Goal: Information Seeking & Learning: Learn about a topic

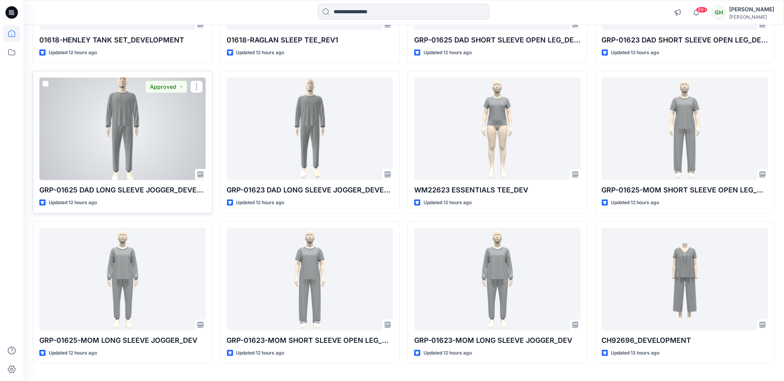
scroll to position [209, 0]
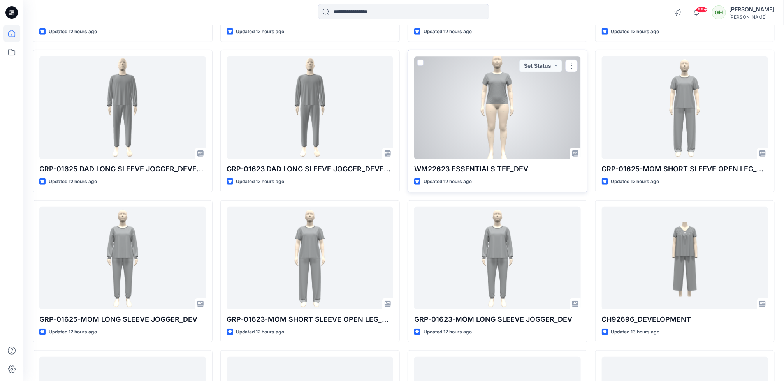
click at [474, 147] on div at bounding box center [497, 107] width 167 height 102
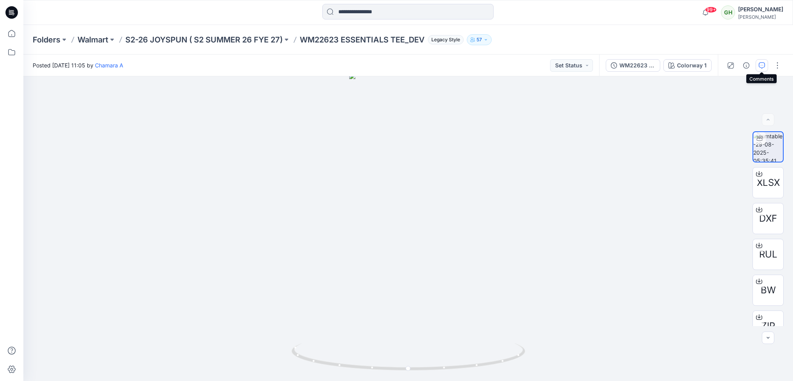
click at [763, 68] on button "button" at bounding box center [761, 65] width 12 height 12
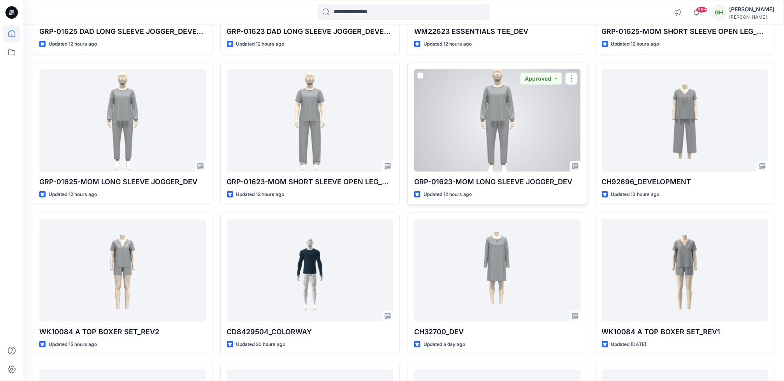
scroll to position [326, 0]
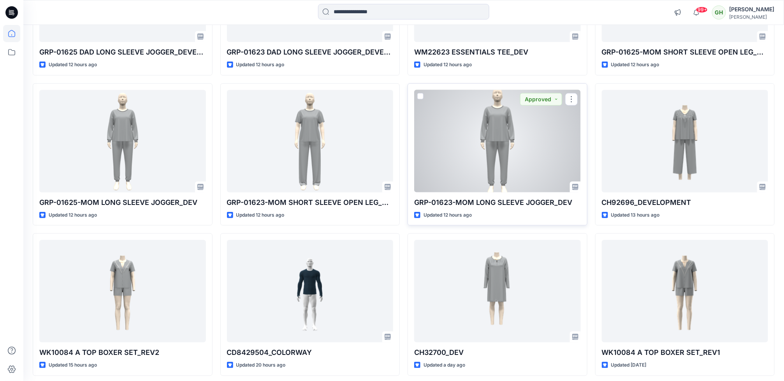
click at [495, 156] on div at bounding box center [497, 141] width 167 height 102
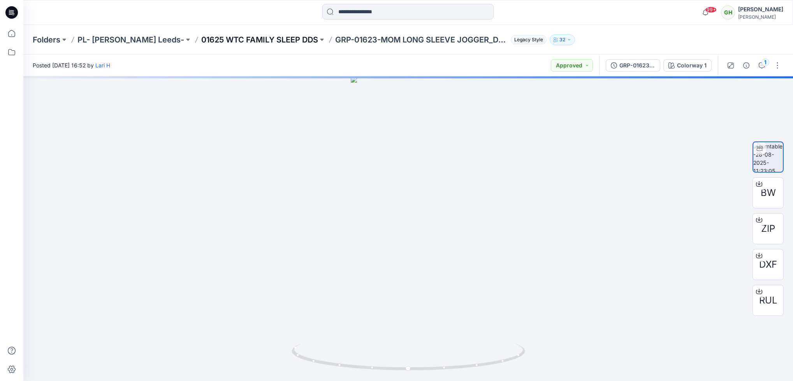
click at [240, 38] on p "01625 WTC FAMILY SLEEP DDS" at bounding box center [259, 39] width 117 height 11
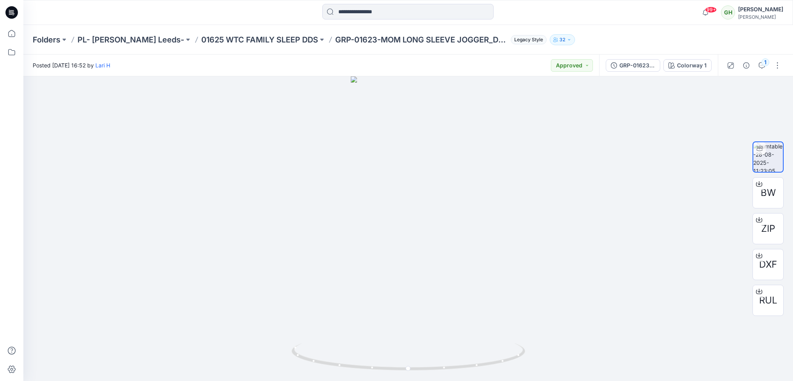
click at [19, 12] on div at bounding box center [11, 12] width 25 height 25
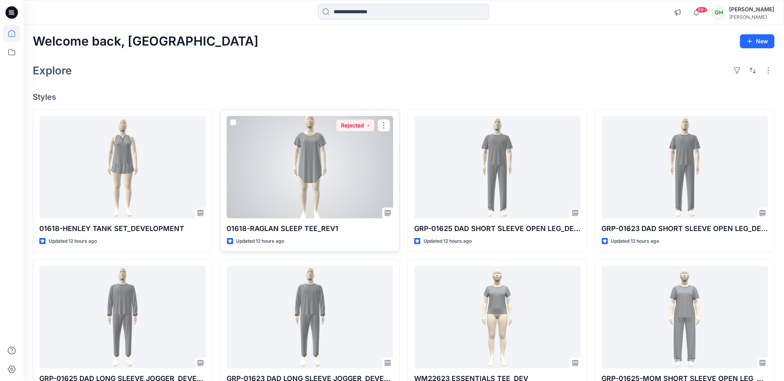
click at [294, 189] on div at bounding box center [310, 167] width 167 height 102
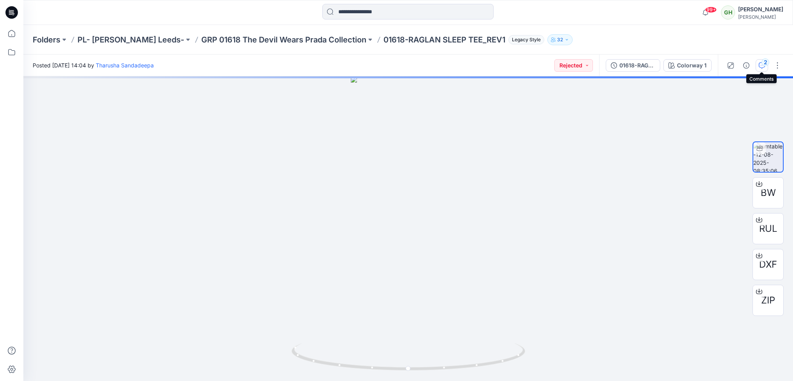
click at [765, 65] on div "2" at bounding box center [765, 62] width 8 height 8
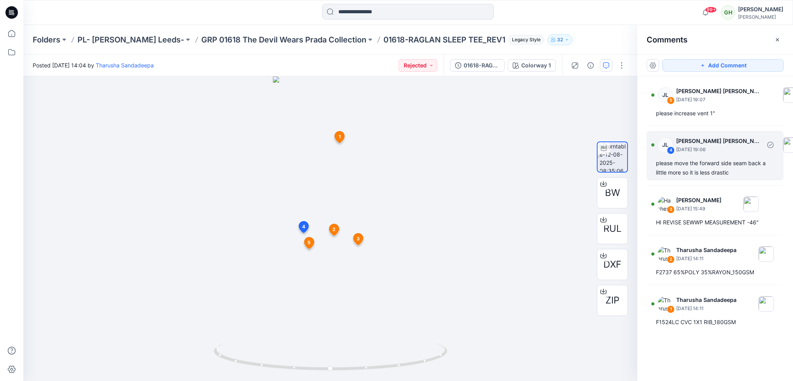
click at [696, 166] on div "please move the forward side seam back a little more so it is less drastic" at bounding box center [715, 167] width 118 height 19
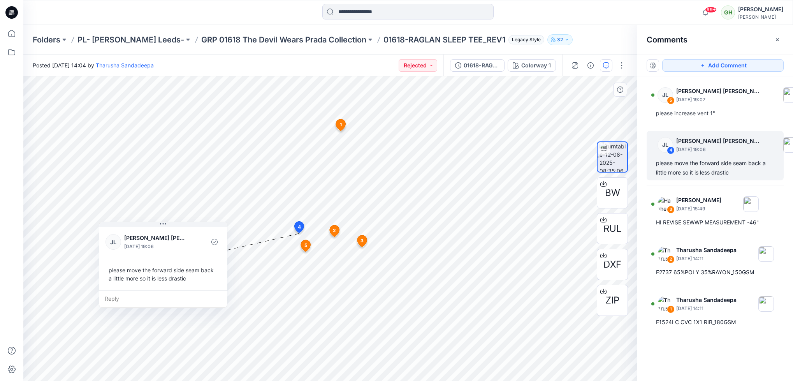
drag, startPoint x: 188, startPoint y: 288, endPoint x: 167, endPoint y: 286, distance: 20.7
click at [167, 286] on div "[PERSON_NAME] [PERSON_NAME] [PERSON_NAME] [DATE] 19:06 please move the forward …" at bounding box center [163, 257] width 128 height 65
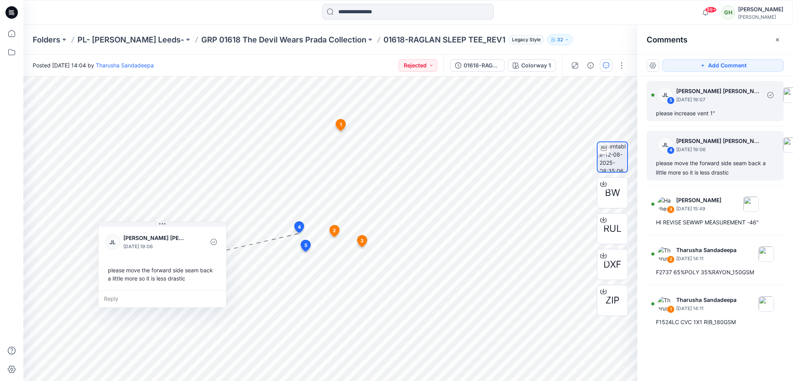
click at [696, 111] on div "please increase vent 1"" at bounding box center [715, 113] width 118 height 9
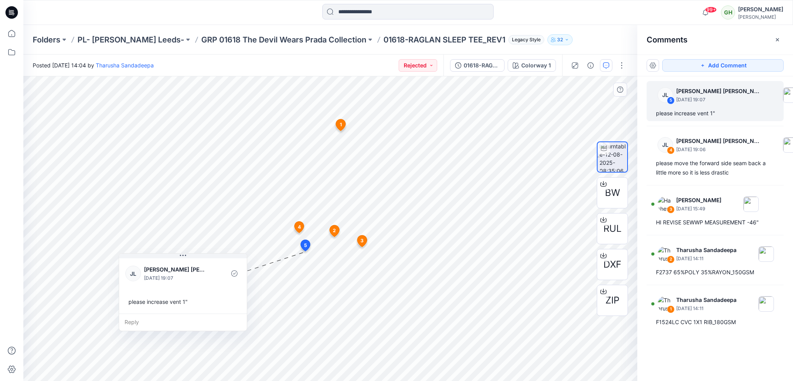
drag, startPoint x: 339, startPoint y: 288, endPoint x: 165, endPoint y: 286, distance: 174.3
click at [165, 286] on div "[PERSON_NAME] [PERSON_NAME] [PERSON_NAME] [DATE] 19:07 please increase vent 1"" at bounding box center [183, 284] width 128 height 57
click at [273, 35] on p "GRP 01618 The Devil Wears Prada Collection" at bounding box center [283, 39] width 165 height 11
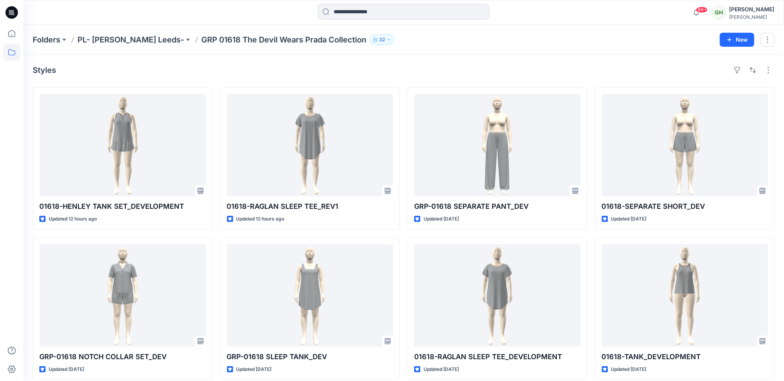
click at [10, 15] on icon at bounding box center [11, 12] width 12 height 12
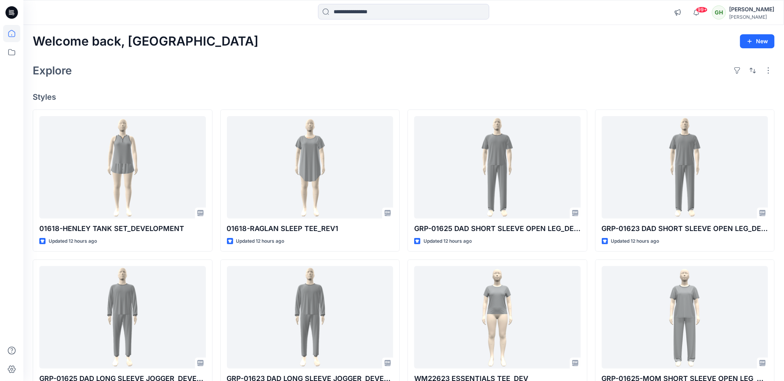
click at [13, 10] on icon at bounding box center [11, 12] width 12 height 12
click at [355, 12] on input at bounding box center [403, 12] width 171 height 16
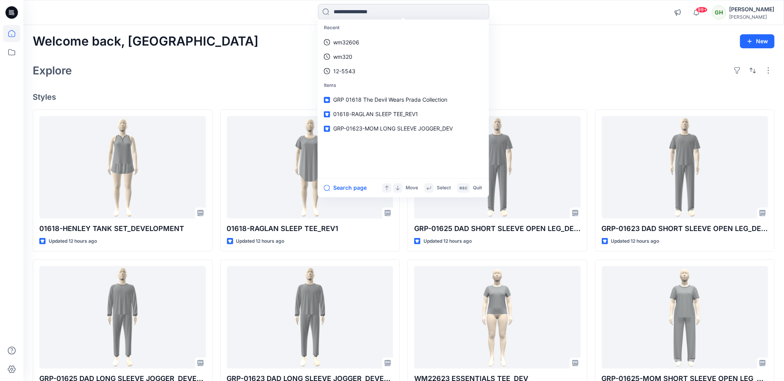
paste input "********"
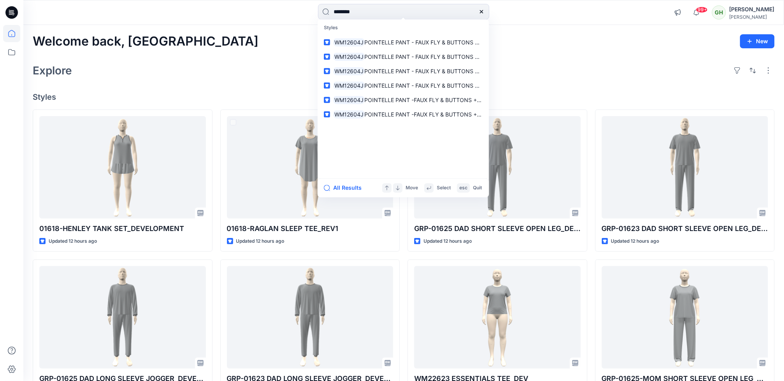
type input "********"
click at [344, 181] on div "All Results Move Select esc Quit" at bounding box center [403, 187] width 171 height 19
click at [344, 189] on button "All Results" at bounding box center [345, 187] width 43 height 9
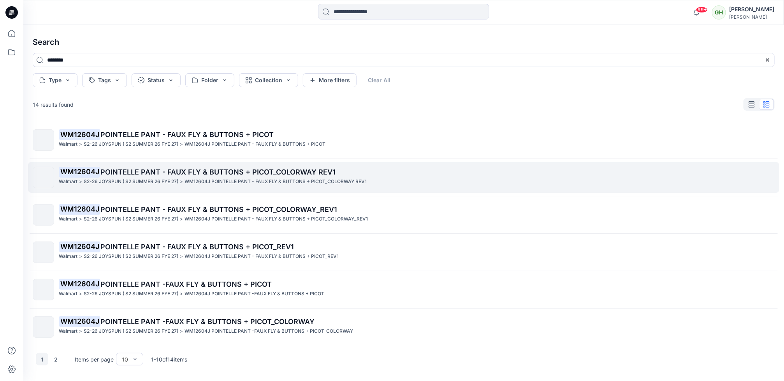
click at [202, 184] on p "WM12604J POINTELLE PANT - FAUX FLY & BUTTONS + PICOT_COLORWAY REV1" at bounding box center [275, 181] width 182 height 8
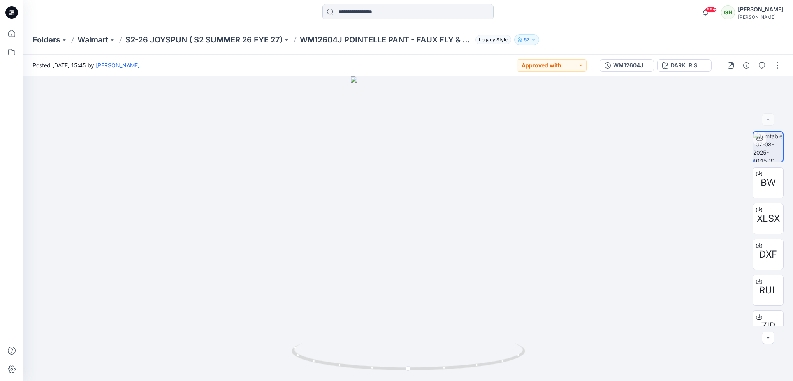
click at [352, 13] on input at bounding box center [407, 12] width 171 height 16
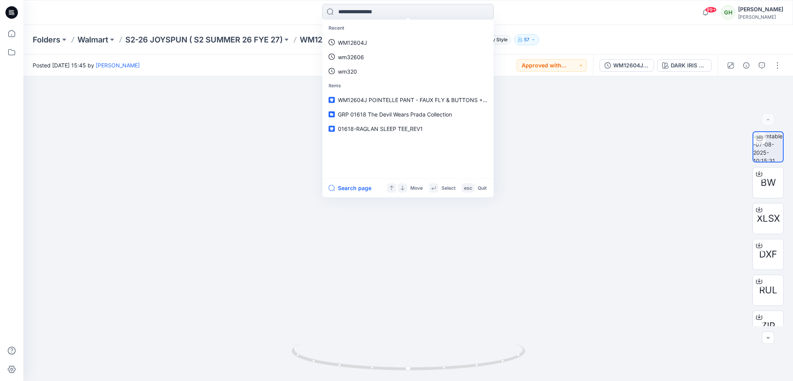
paste input "********"
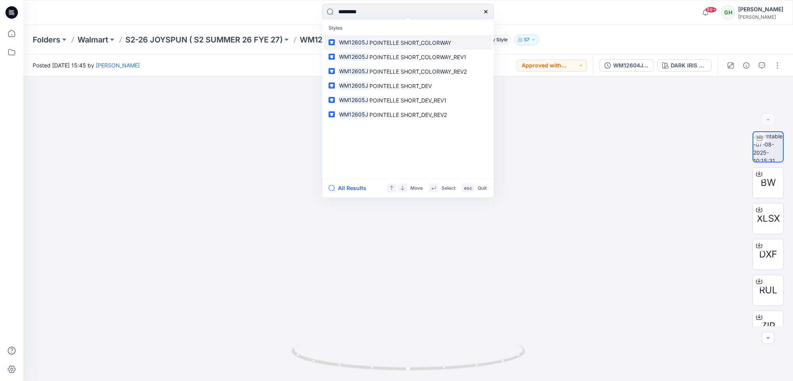
type input "********"
click at [370, 45] on span "POINTELLE SHORT_COLORWAY" at bounding box center [410, 42] width 82 height 7
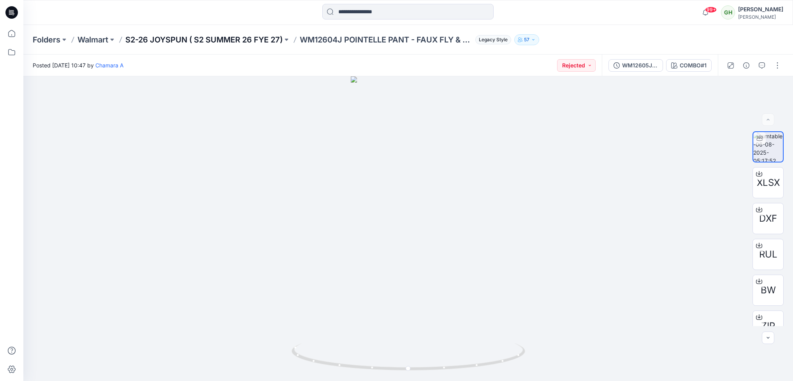
click at [203, 42] on p "S2-26 JOYSPUN ( S2 SUMMER 26 FYE 27)" at bounding box center [203, 39] width 157 height 11
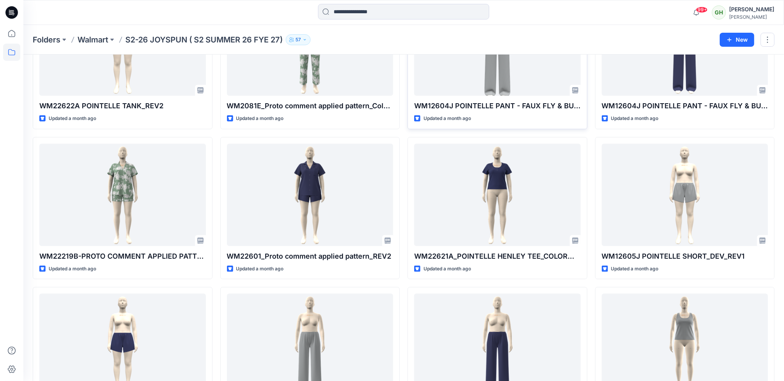
scroll to position [421, 0]
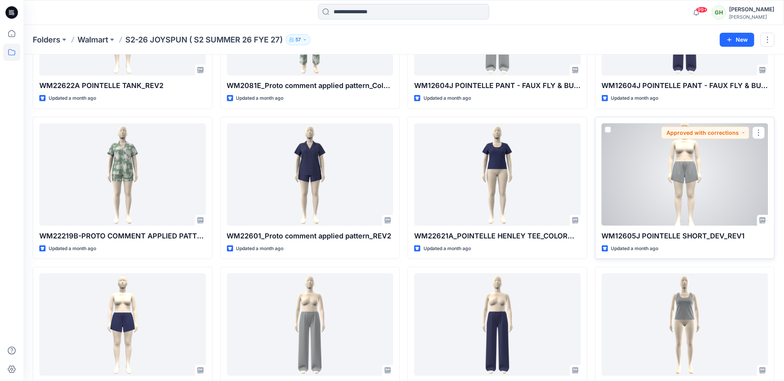
click at [639, 174] on div at bounding box center [685, 174] width 167 height 102
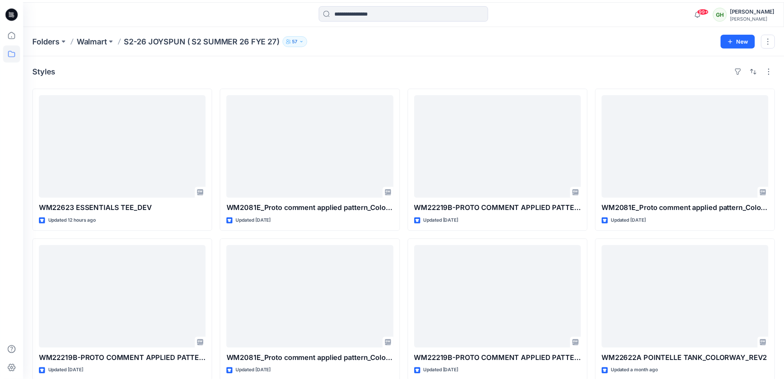
scroll to position [421, 0]
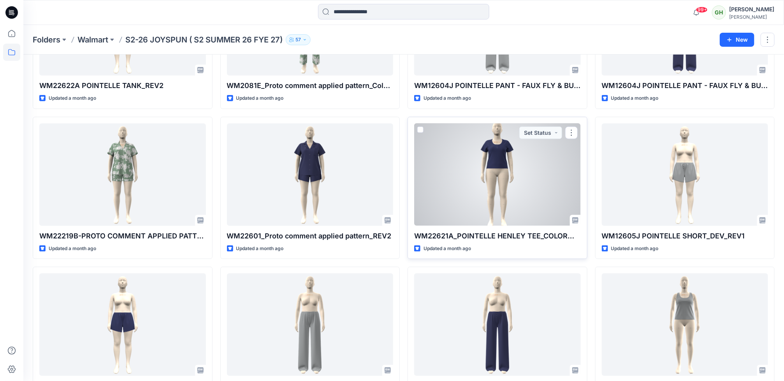
click at [470, 199] on div at bounding box center [497, 174] width 167 height 102
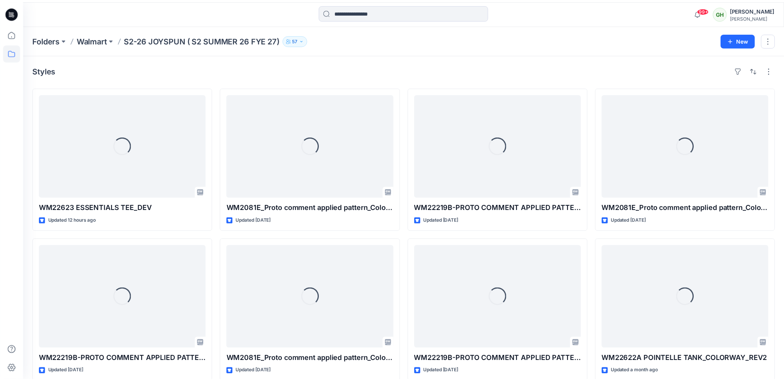
scroll to position [421, 0]
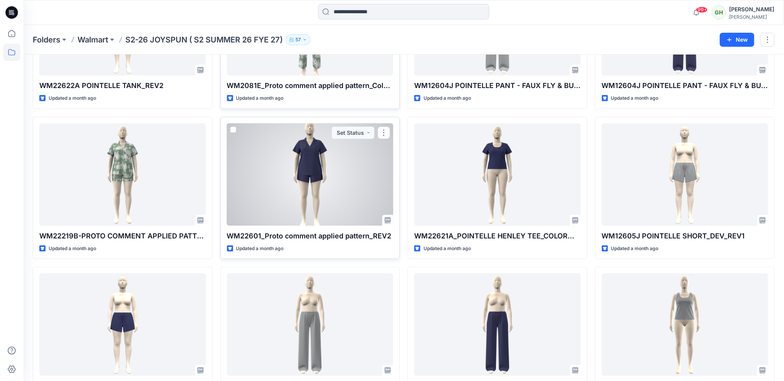
click at [325, 207] on div at bounding box center [310, 174] width 167 height 102
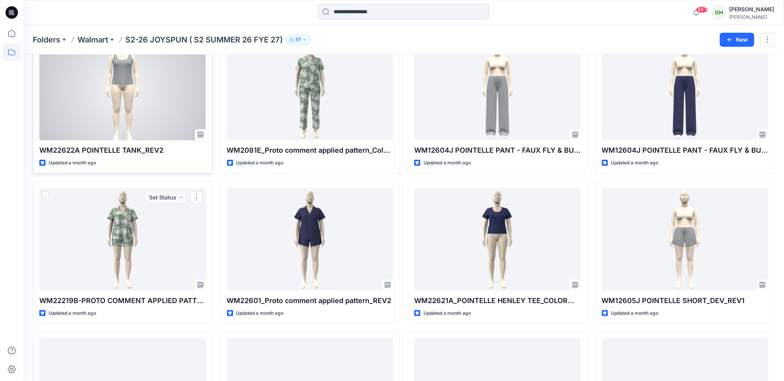
scroll to position [246, 0]
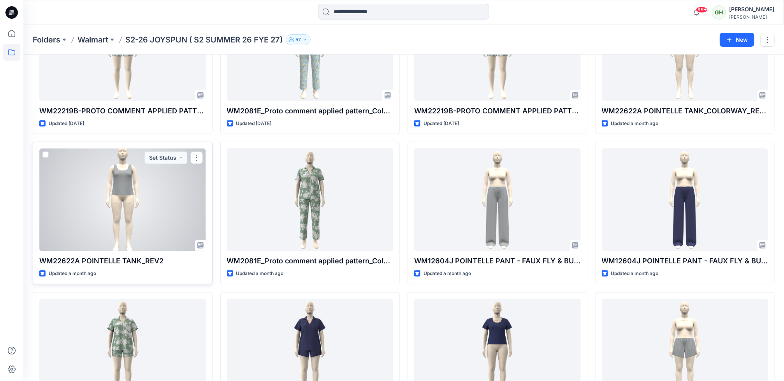
click at [137, 198] on div at bounding box center [122, 199] width 167 height 102
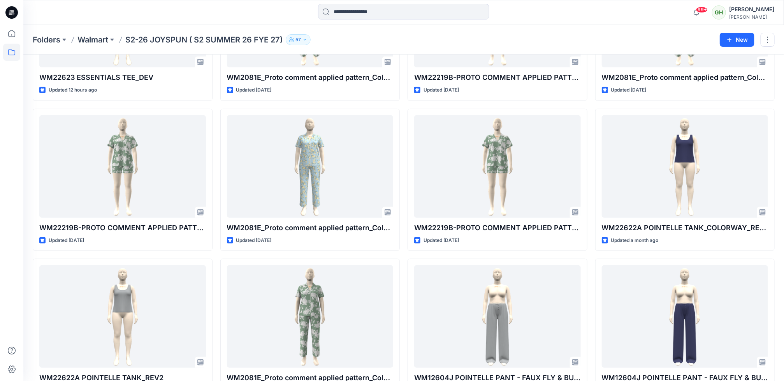
scroll to position [70, 0]
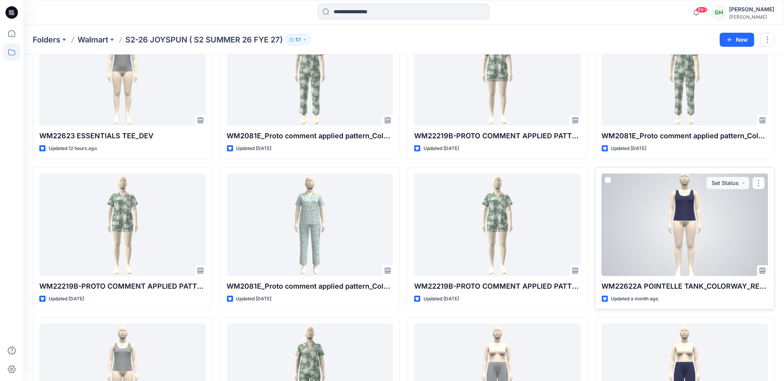
click at [705, 239] on div at bounding box center [685, 225] width 167 height 102
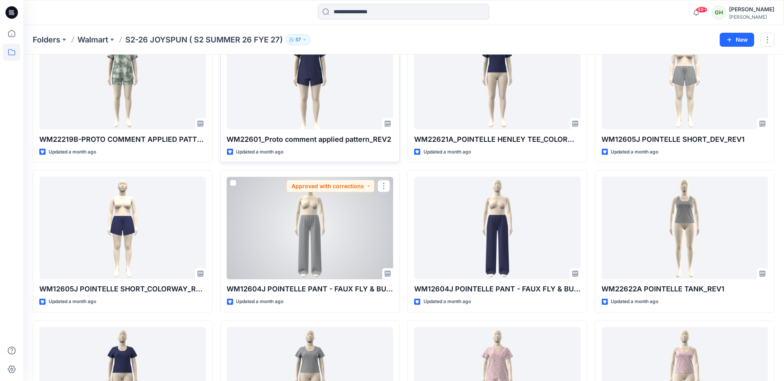
scroll to position [537, 0]
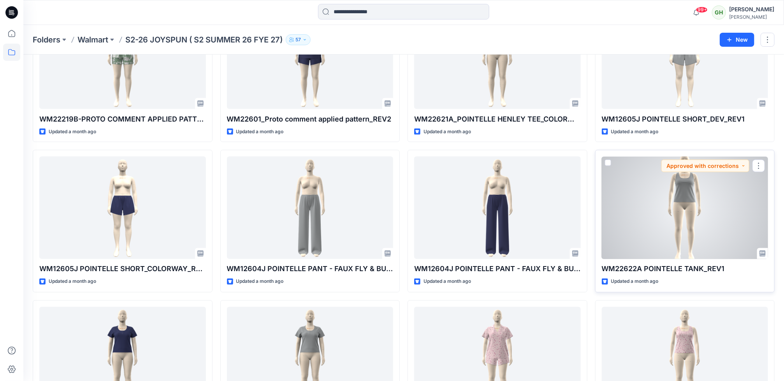
click at [735, 207] on div at bounding box center [685, 207] width 167 height 102
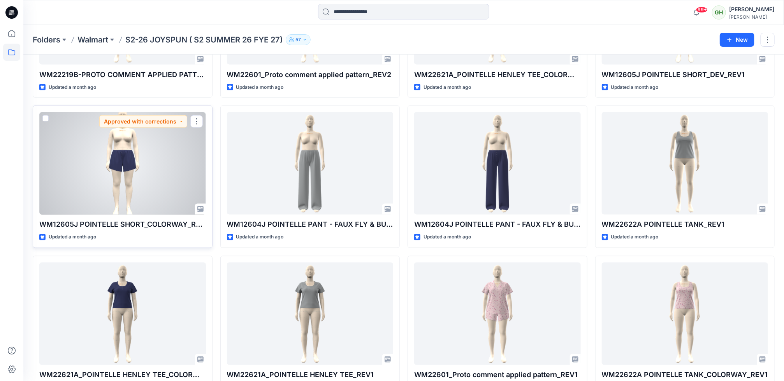
scroll to position [637, 0]
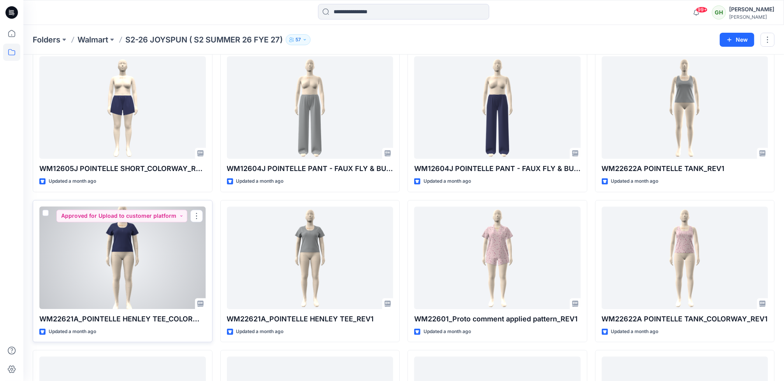
click at [131, 280] on div at bounding box center [122, 258] width 167 height 102
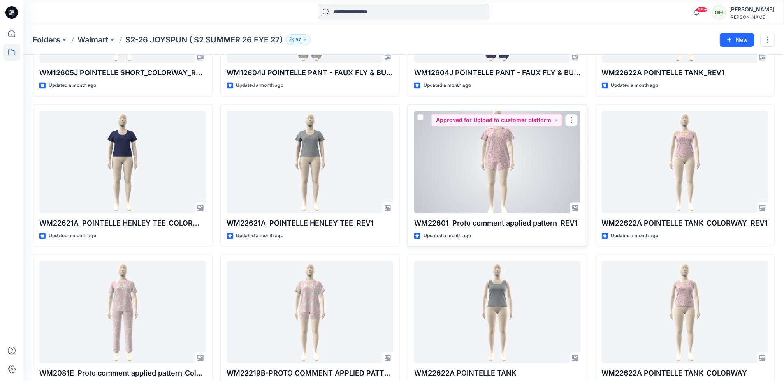
scroll to position [754, 0]
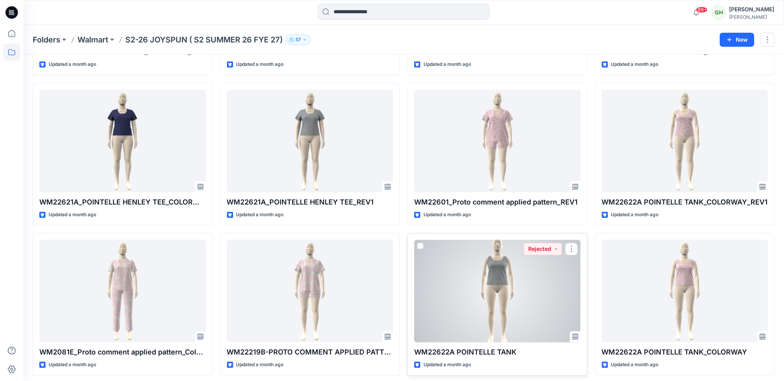
click at [461, 296] on div at bounding box center [497, 291] width 167 height 102
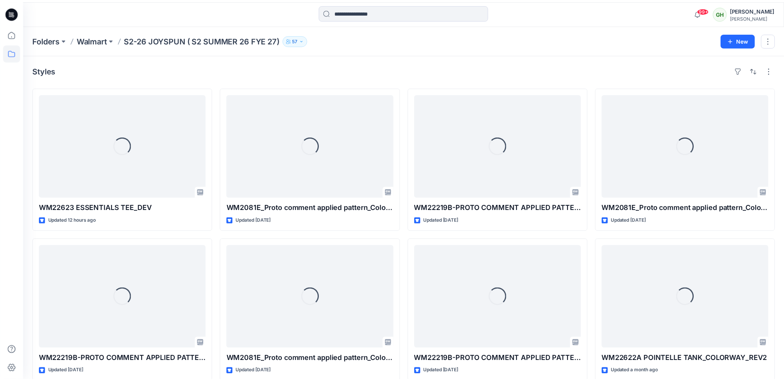
scroll to position [754, 0]
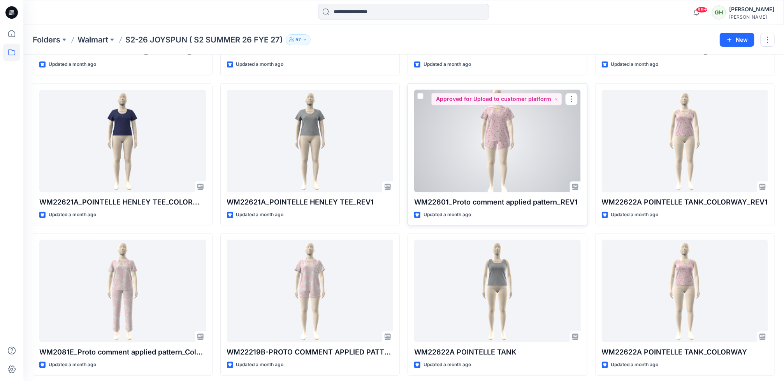
click at [494, 160] on div at bounding box center [497, 141] width 167 height 102
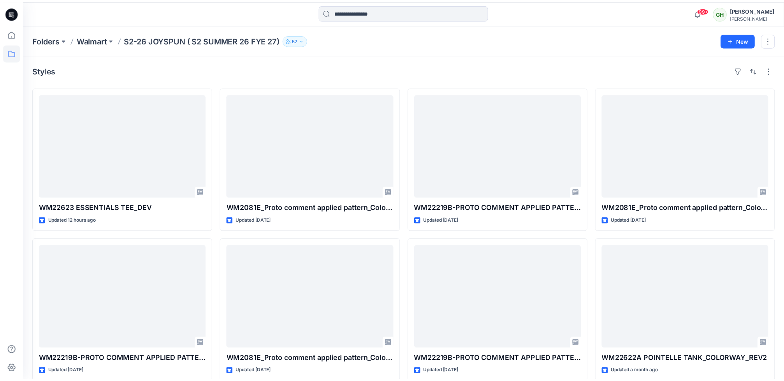
scroll to position [754, 0]
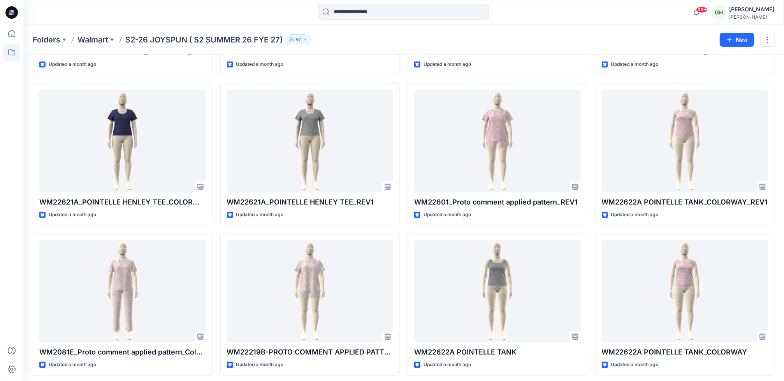
click at [10, 236] on div at bounding box center [11, 203] width 17 height 356
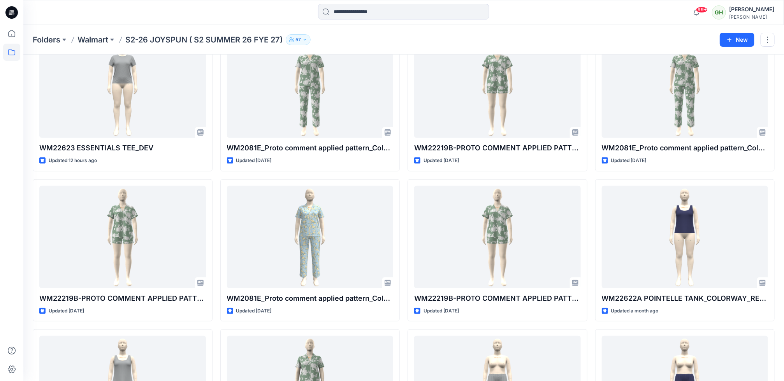
scroll to position [117, 0]
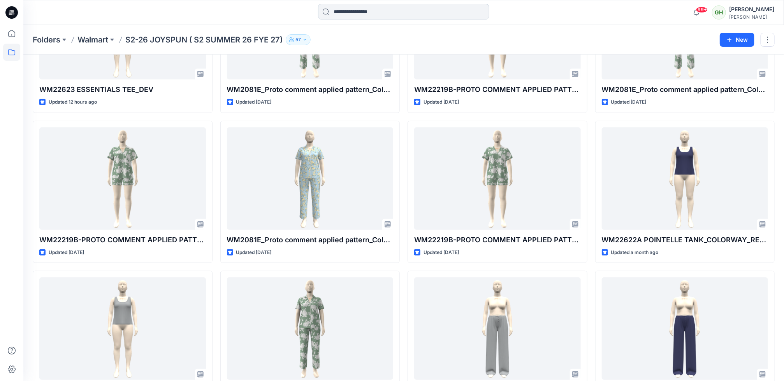
click at [365, 11] on input at bounding box center [403, 12] width 171 height 16
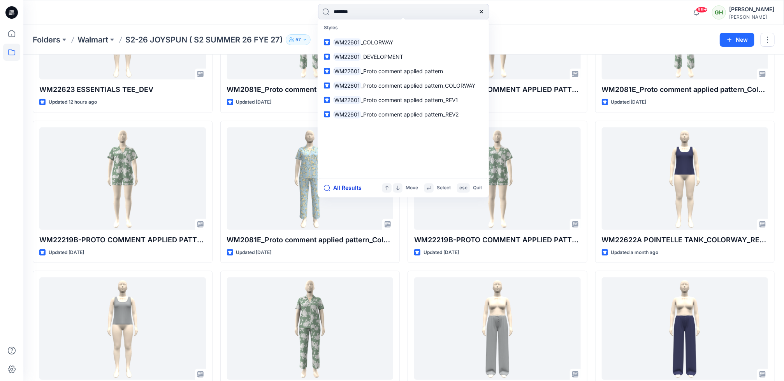
type input "*******"
click at [347, 186] on button "All Results" at bounding box center [345, 187] width 43 height 9
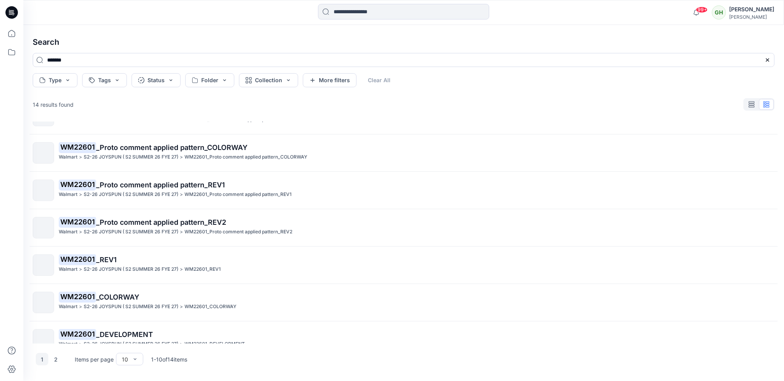
scroll to position [117, 0]
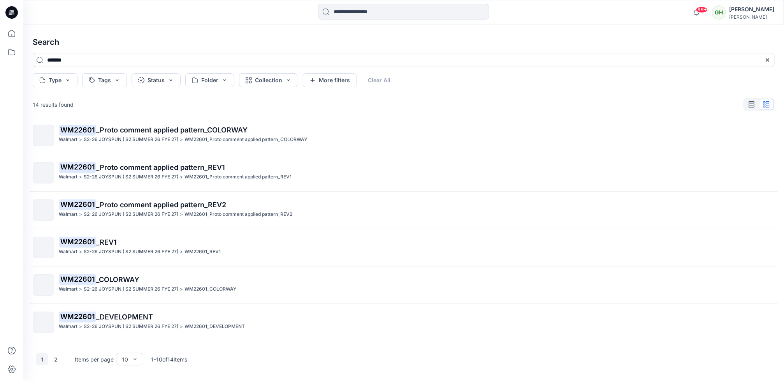
click at [9, 13] on icon at bounding box center [11, 12] width 12 height 12
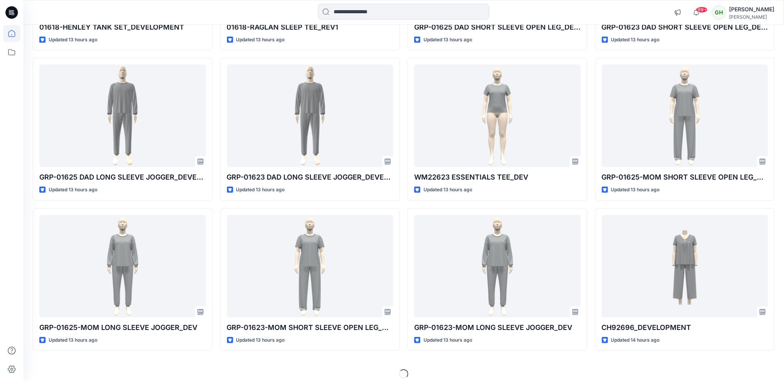
scroll to position [209, 0]
